Goal: Task Accomplishment & Management: Use online tool/utility

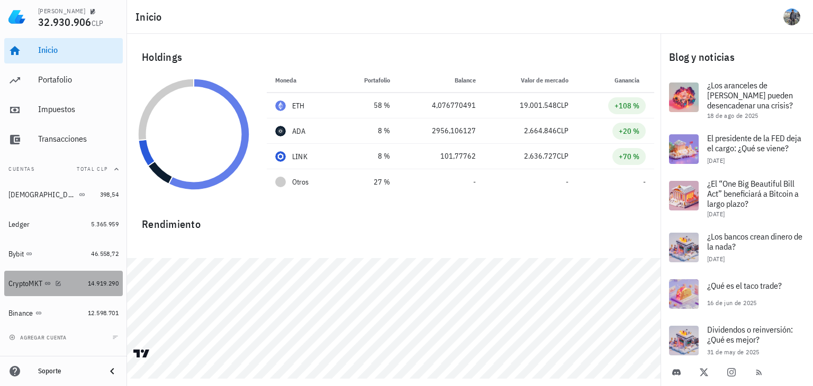
click at [13, 283] on div "CryptoMKT" at bounding box center [25, 284] width 34 height 9
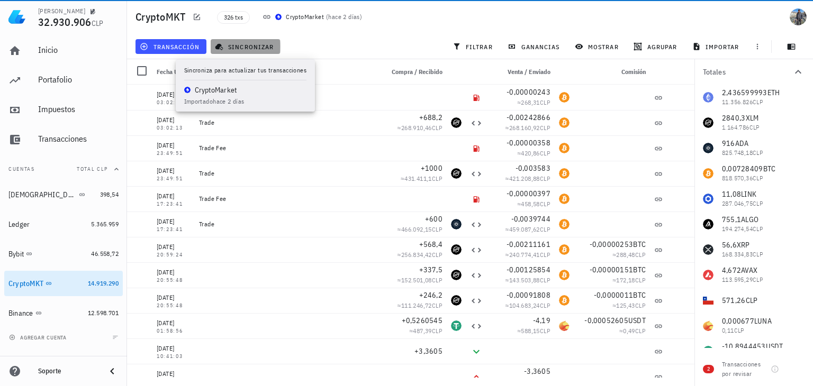
click at [260, 45] on span "sincronizar" at bounding box center [245, 46] width 57 height 8
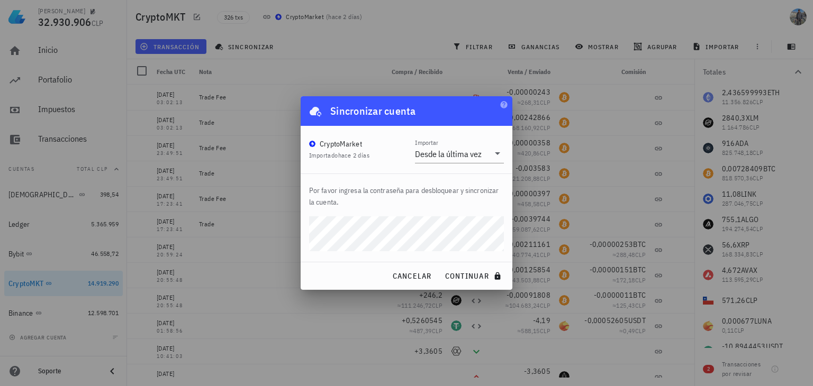
click at [440, 267] on button "continuar" at bounding box center [474, 276] width 68 height 19
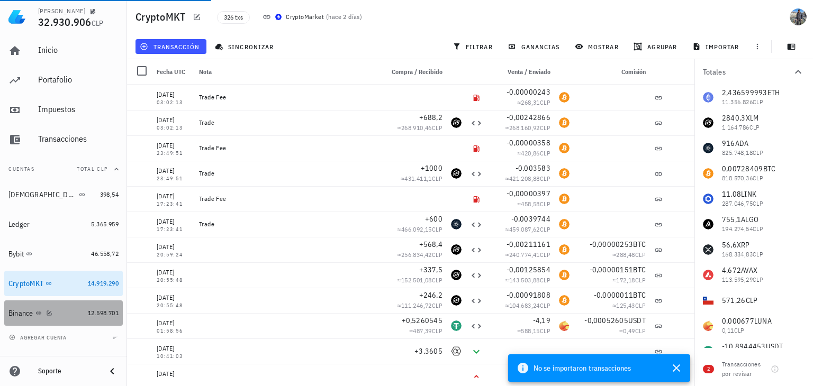
click at [19, 316] on div "Binance" at bounding box center [20, 313] width 25 height 9
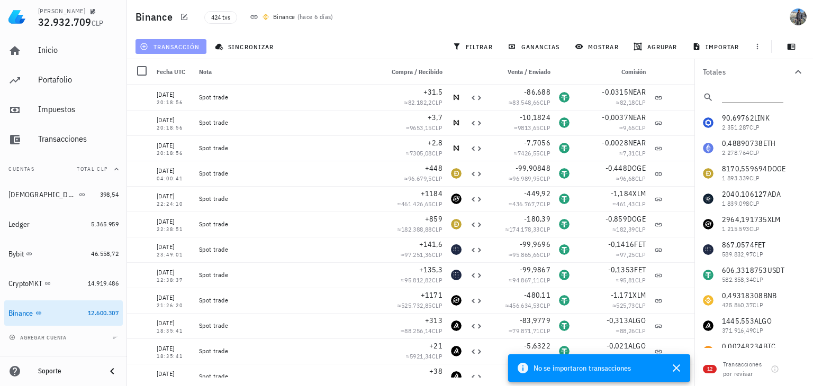
click at [186, 45] on span "transacción" at bounding box center [171, 46] width 58 height 8
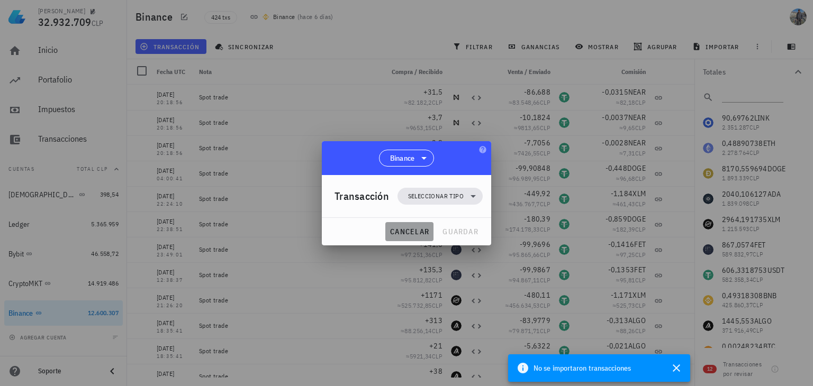
click at [416, 231] on span "cancelar" at bounding box center [410, 232] width 40 height 10
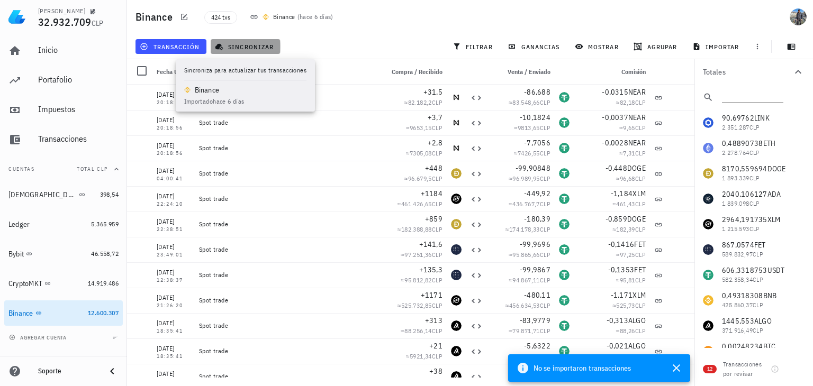
click at [250, 52] on button "sincronizar" at bounding box center [246, 46] width 70 height 15
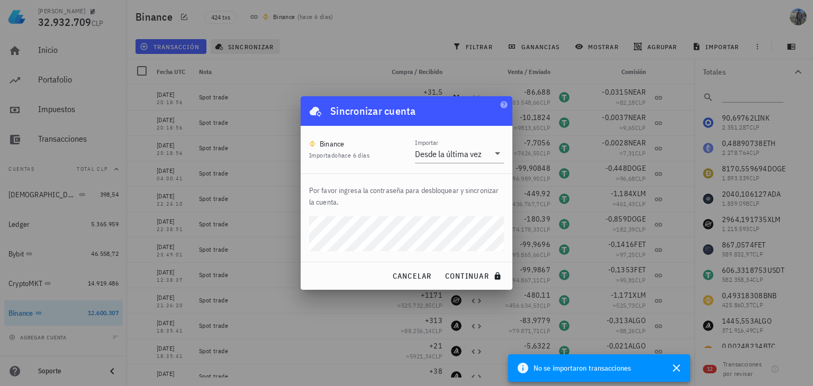
click at [440, 267] on button "continuar" at bounding box center [474, 276] width 68 height 19
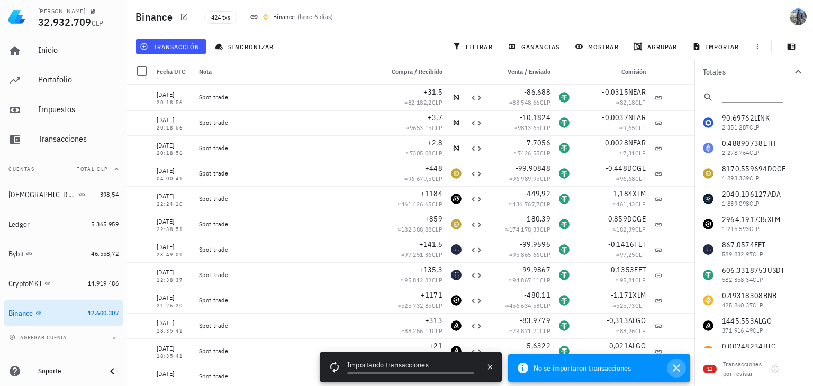
click at [681, 368] on icon "button" at bounding box center [676, 368] width 13 height 13
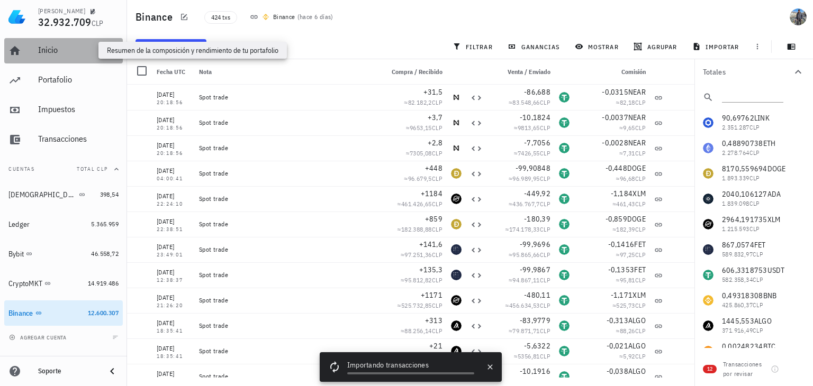
click at [55, 47] on div "Inicio" at bounding box center [78, 50] width 80 height 10
